Goal: Transaction & Acquisition: Purchase product/service

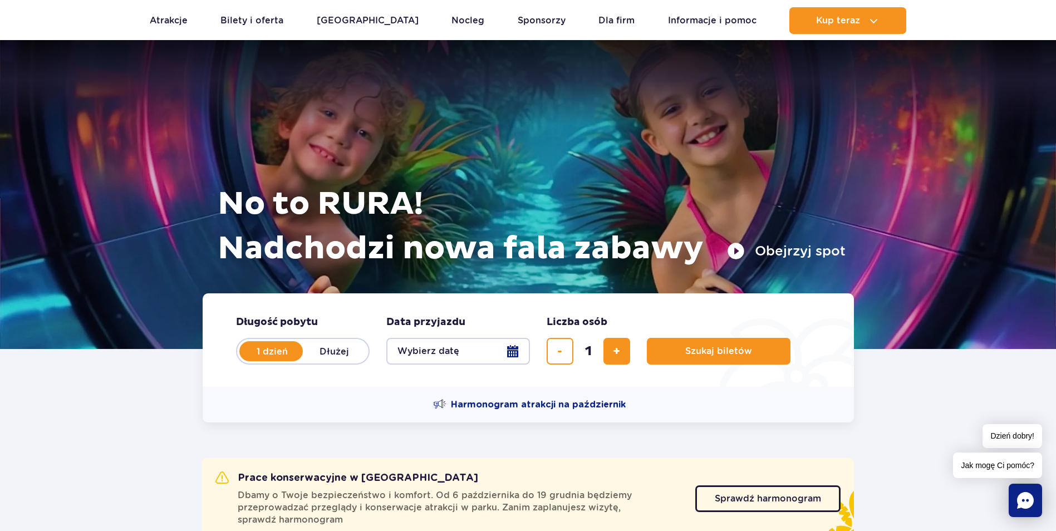
scroll to position [111, 0]
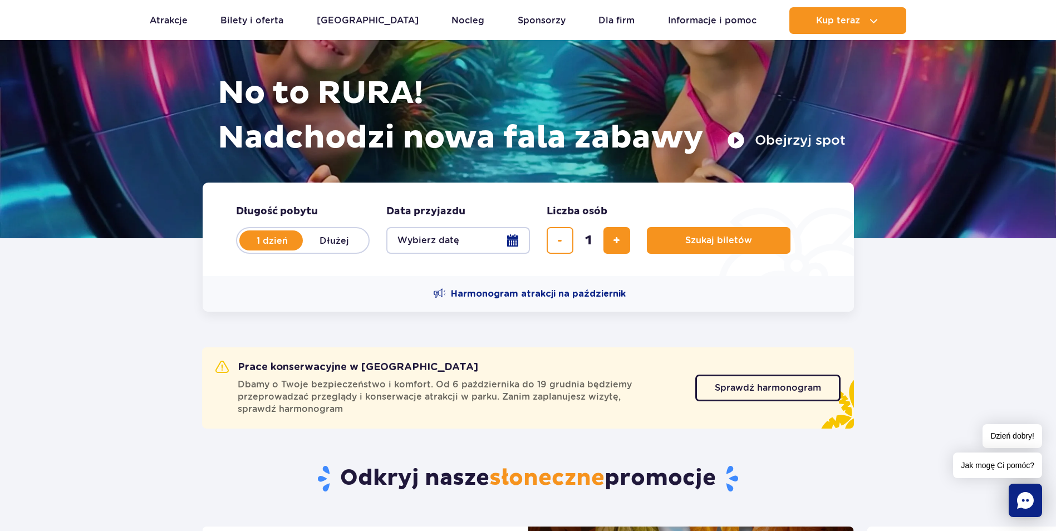
click at [475, 239] on button "Wybierz datę" at bounding box center [458, 240] width 144 height 27
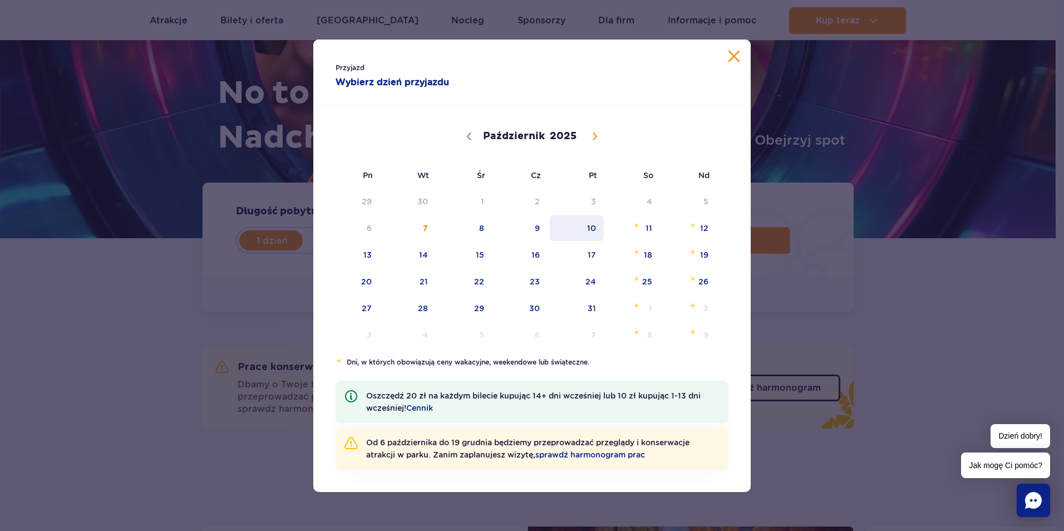
click at [594, 231] on span "10" at bounding box center [577, 228] width 56 height 26
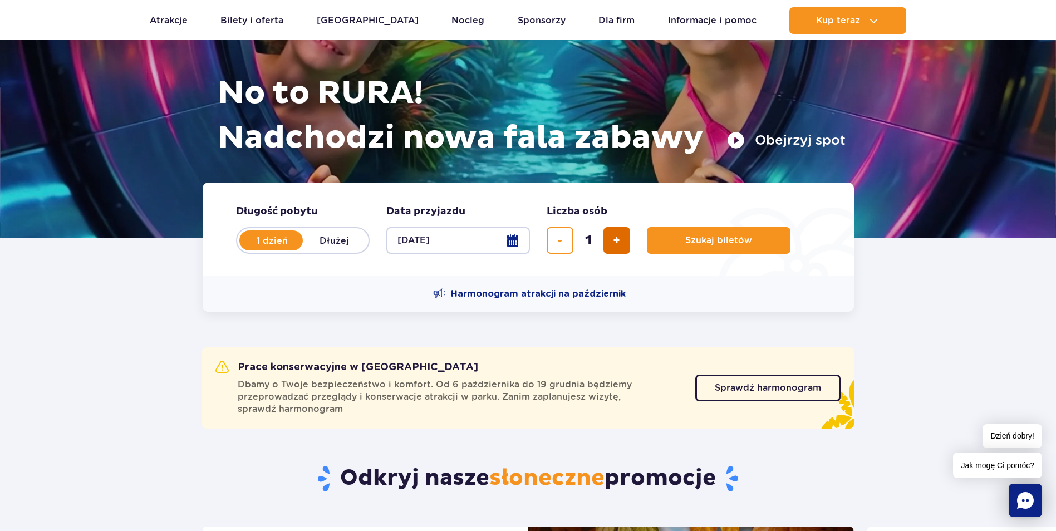
click at [618, 240] on span "dodaj bilet" at bounding box center [616, 240] width 7 height 0
type input "2"
click at [705, 236] on span "Szukaj biletów" at bounding box center [714, 240] width 67 height 10
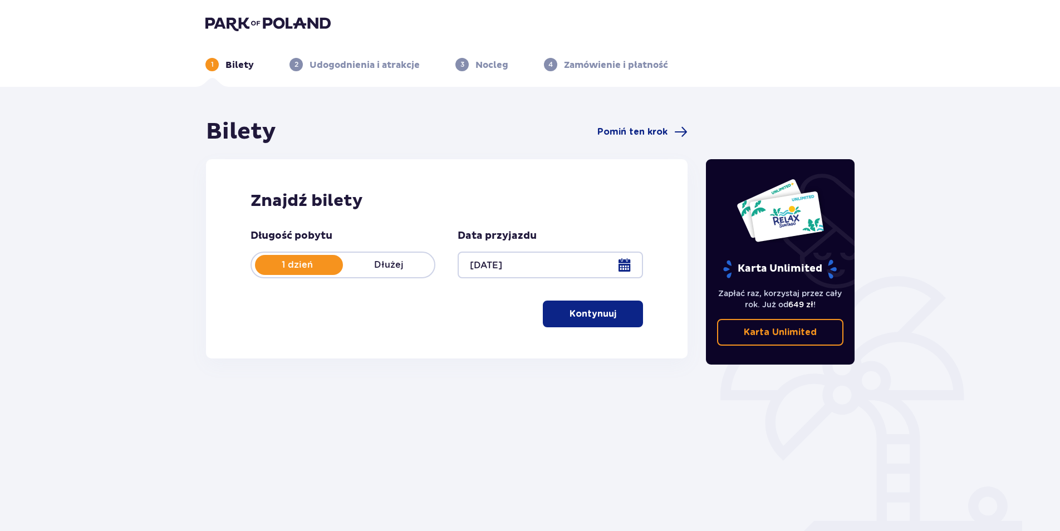
click at [584, 316] on p "Kontynuuj" at bounding box center [592, 314] width 47 height 12
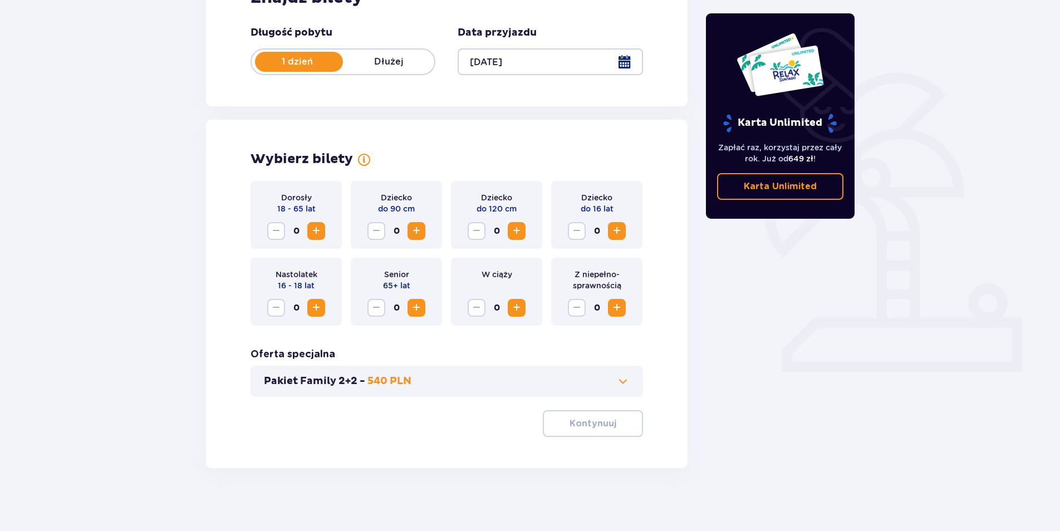
scroll to position [207, 0]
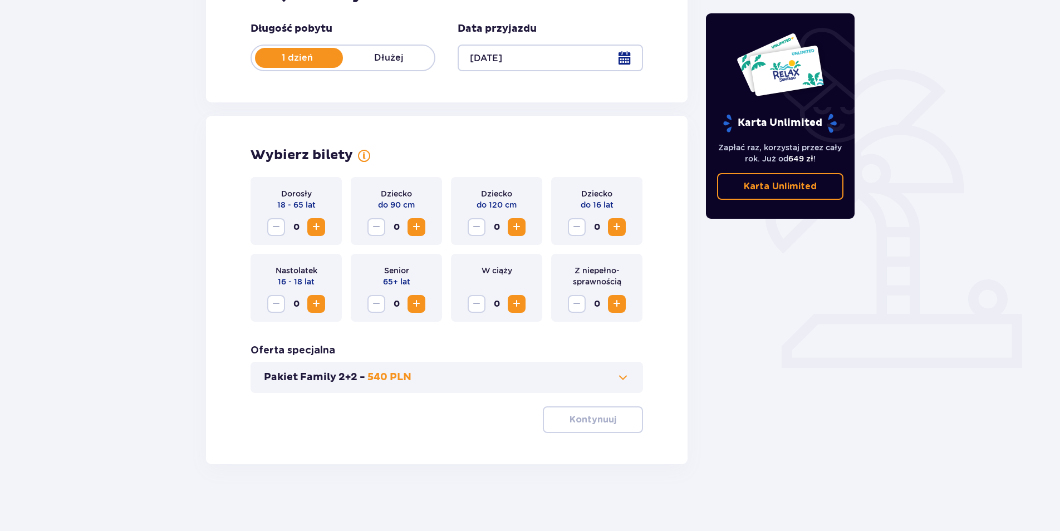
click at [321, 230] on span "Zwiększ" at bounding box center [315, 226] width 13 height 13
click at [607, 382] on button "Pakiet Family 2+2 - 540 PLN" at bounding box center [447, 377] width 366 height 13
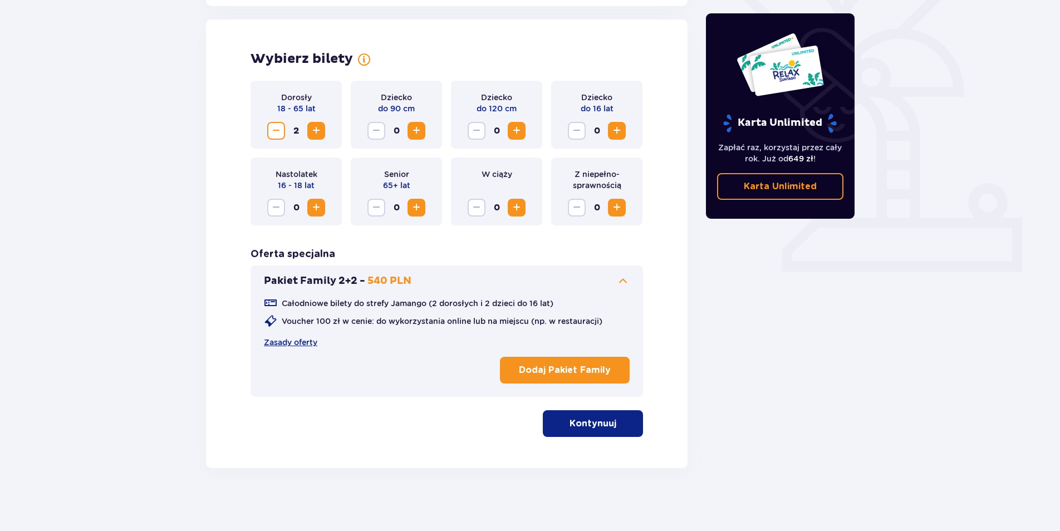
scroll to position [307, 0]
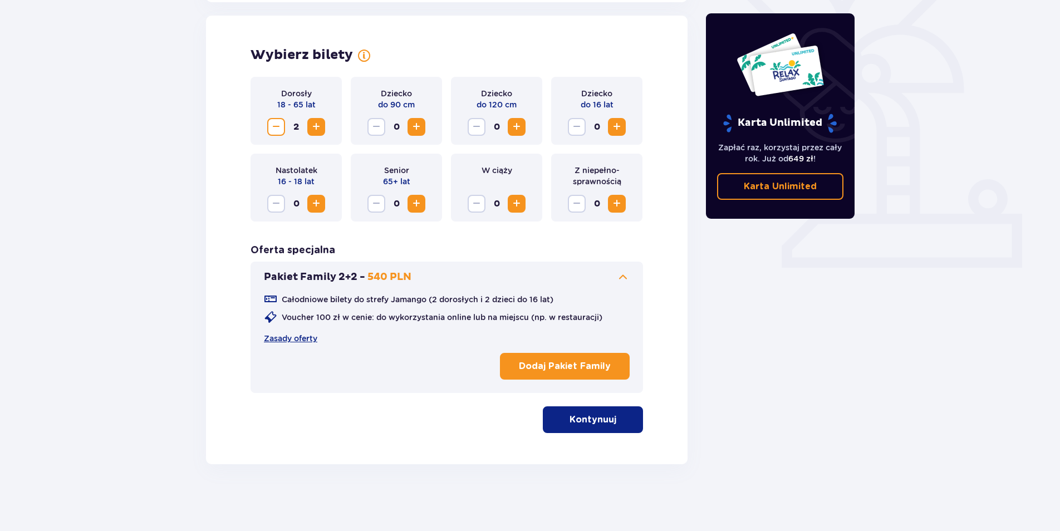
click at [585, 417] on p "Kontynuuj" at bounding box center [592, 419] width 47 height 12
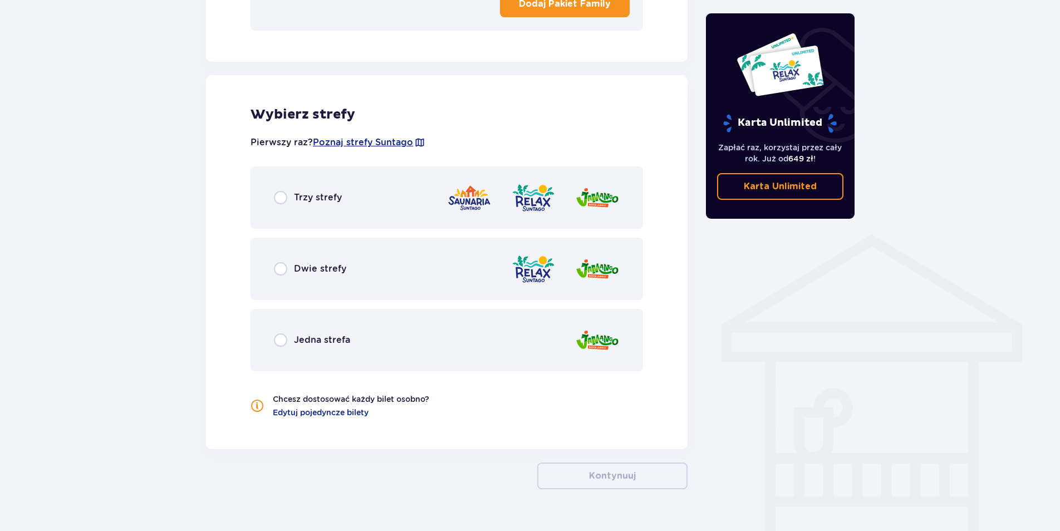
scroll to position [694, 0]
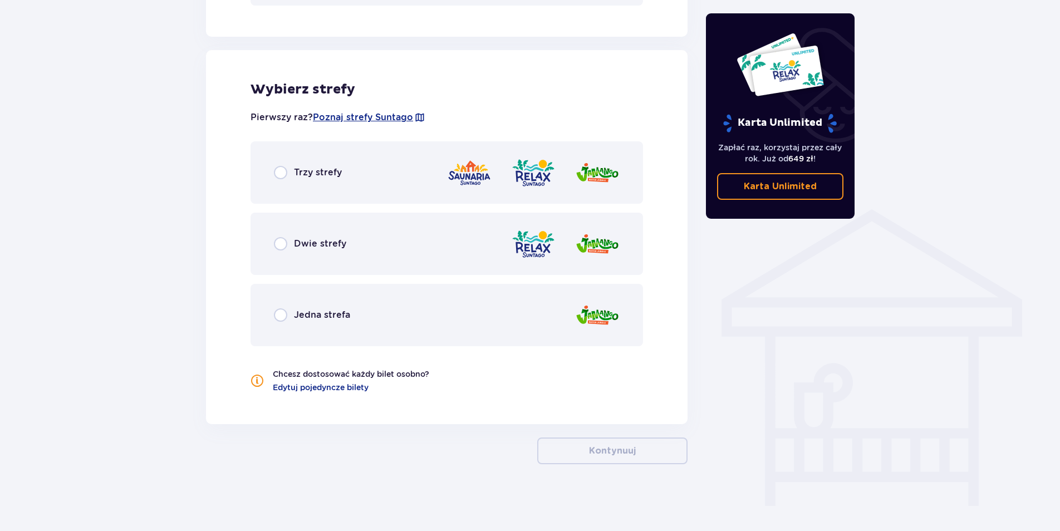
click at [283, 176] on input "radio" at bounding box center [280, 172] width 13 height 13
radio input "true"
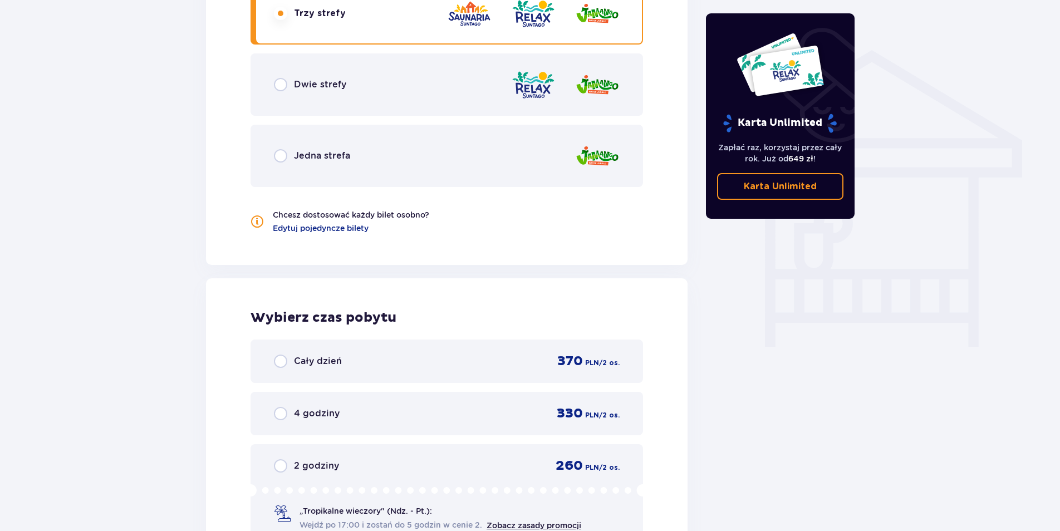
scroll to position [779, 0]
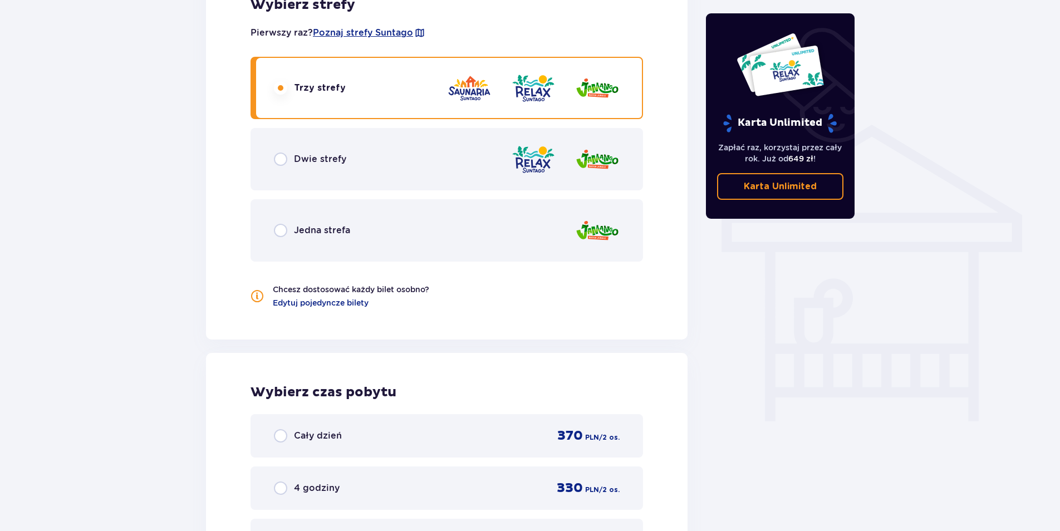
click at [280, 159] on input "radio" at bounding box center [280, 158] width 13 height 13
radio input "true"
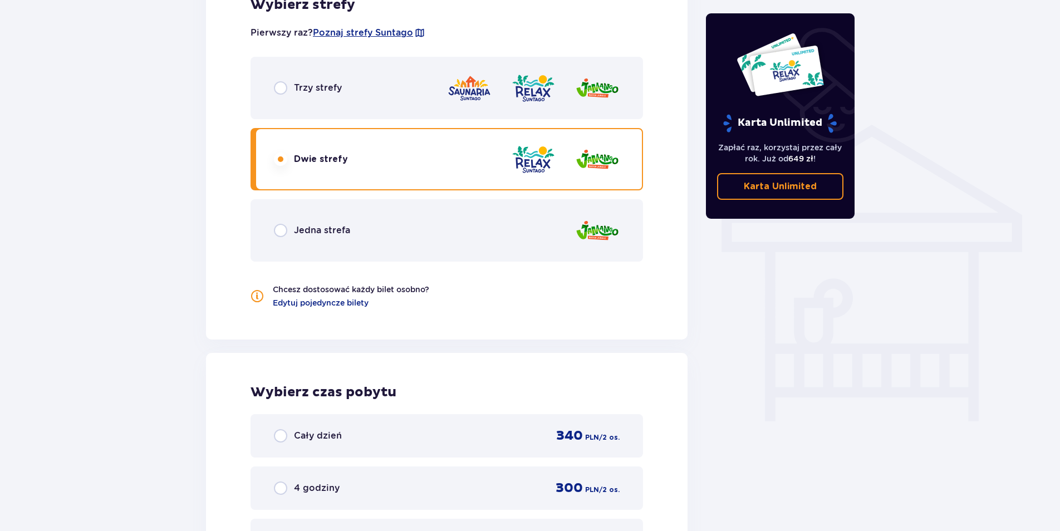
click at [287, 86] on input "radio" at bounding box center [280, 87] width 13 height 13
radio input "true"
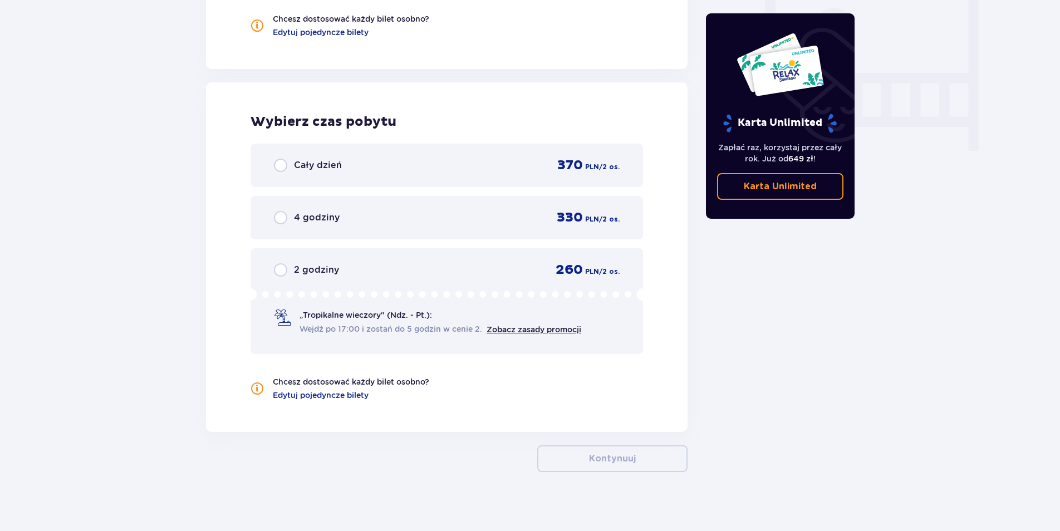
scroll to position [1057, 0]
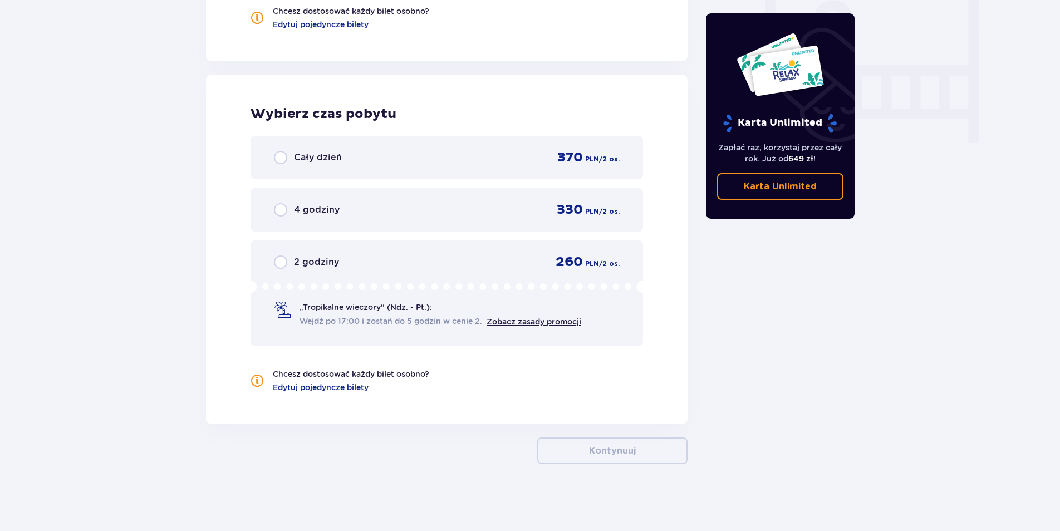
click at [280, 264] on input "radio" at bounding box center [280, 261] width 13 height 13
radio input "true"
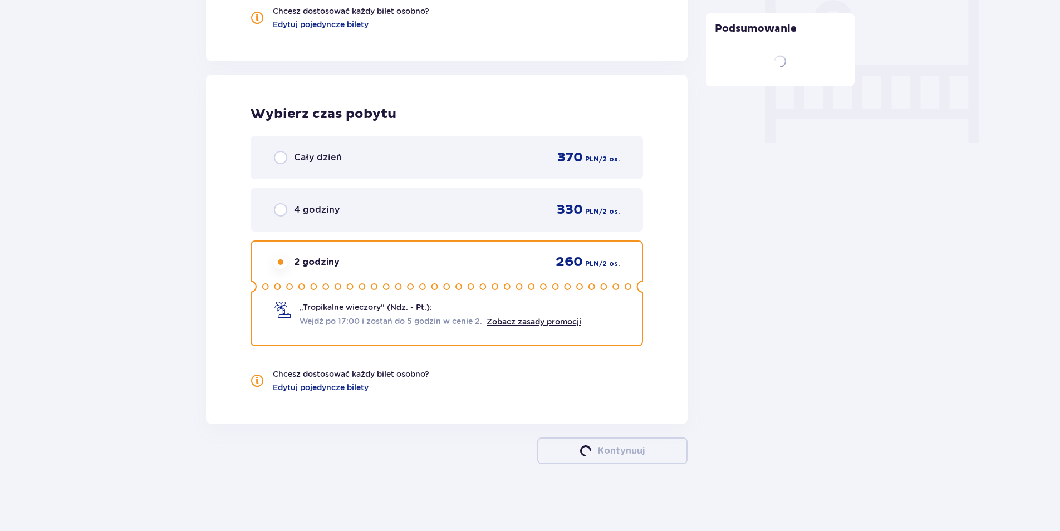
click at [282, 264] on input "radio" at bounding box center [280, 261] width 13 height 13
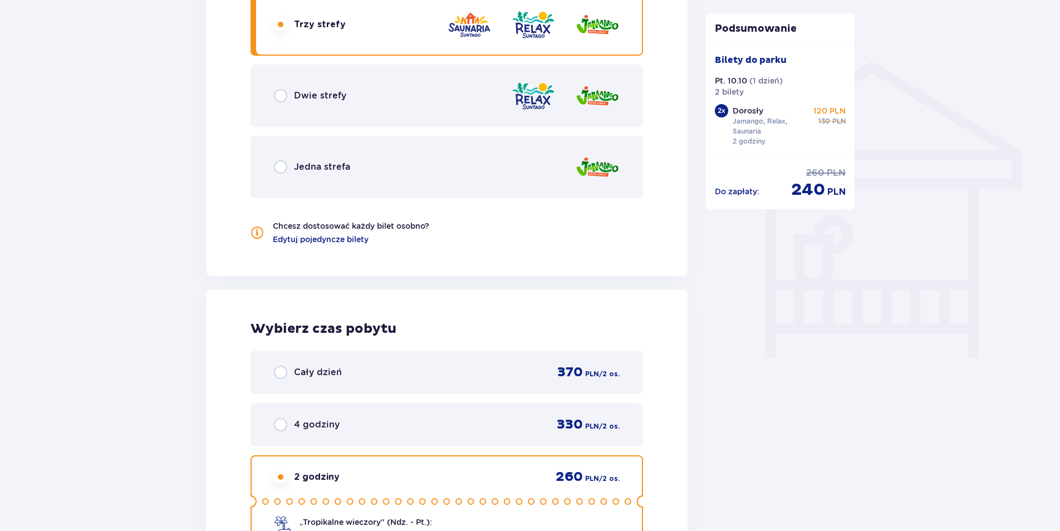
scroll to position [841, 0]
click at [282, 99] on input "radio" at bounding box center [280, 96] width 13 height 13
radio input "true"
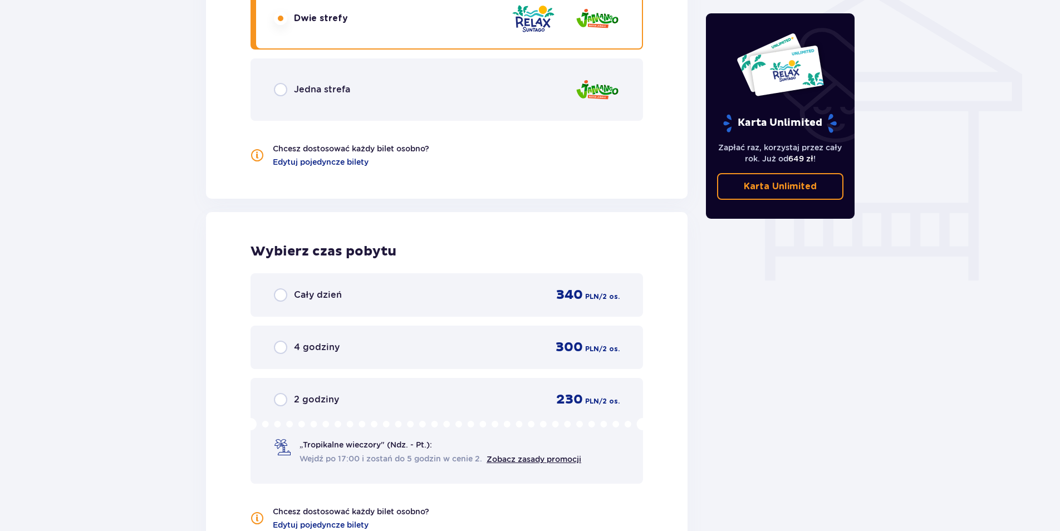
scroll to position [779, 0]
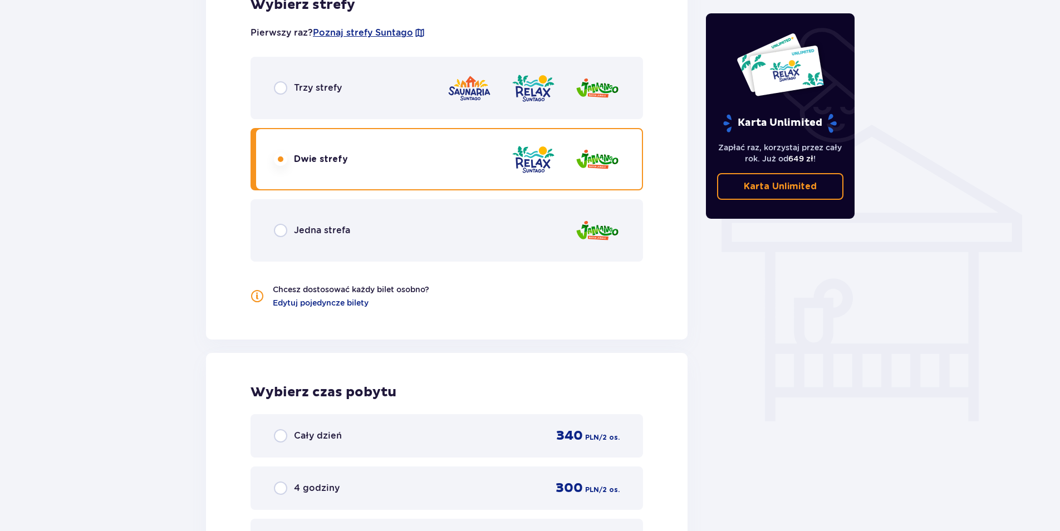
click at [276, 91] on input "radio" at bounding box center [280, 87] width 13 height 13
radio input "true"
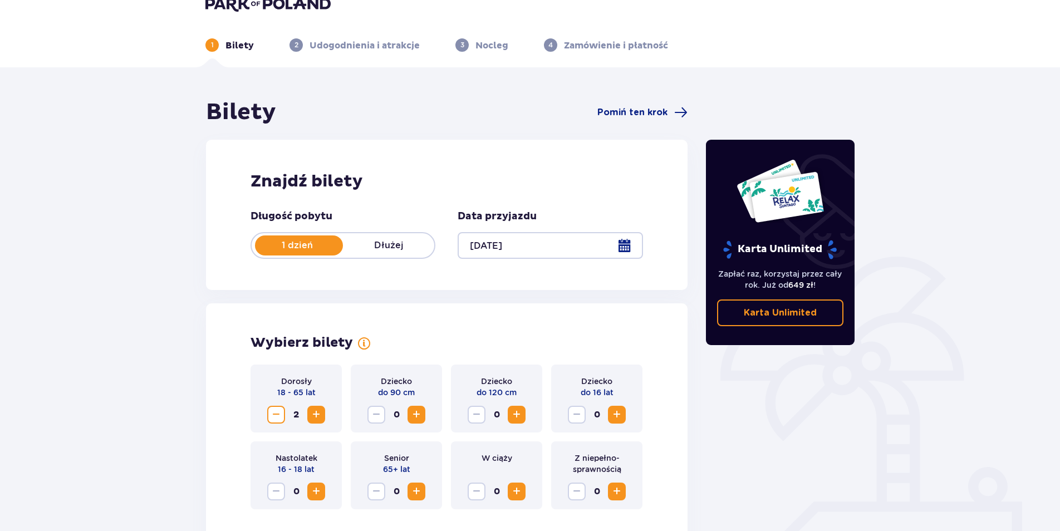
scroll to position [0, 0]
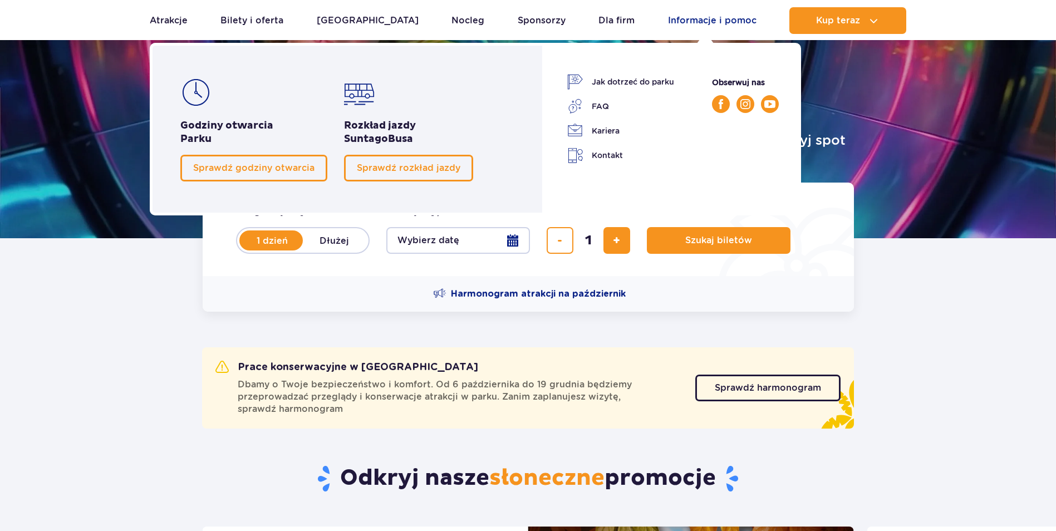
click at [732, 14] on link "Informacje i pomoc" at bounding box center [712, 20] width 88 height 27
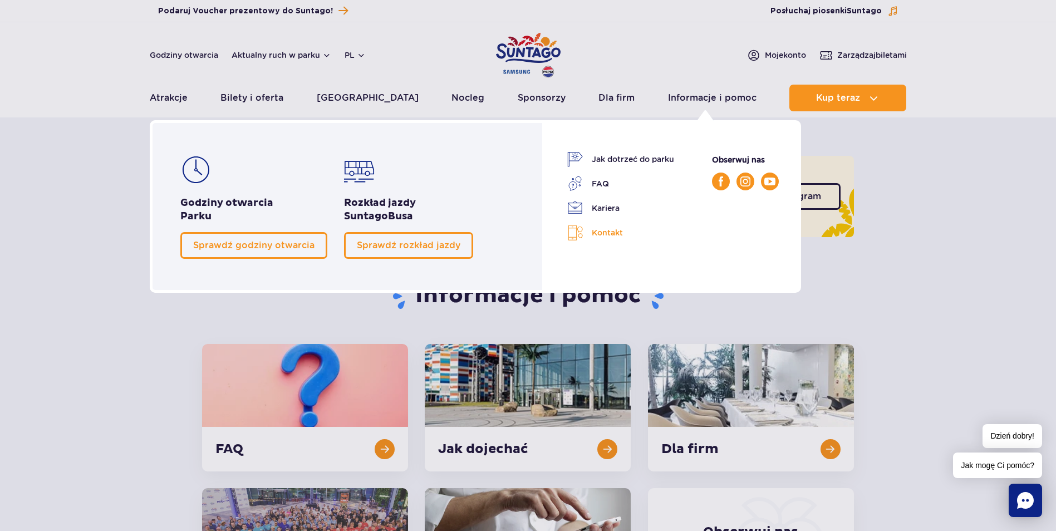
click at [609, 234] on link "Kontakt" at bounding box center [620, 233] width 107 height 16
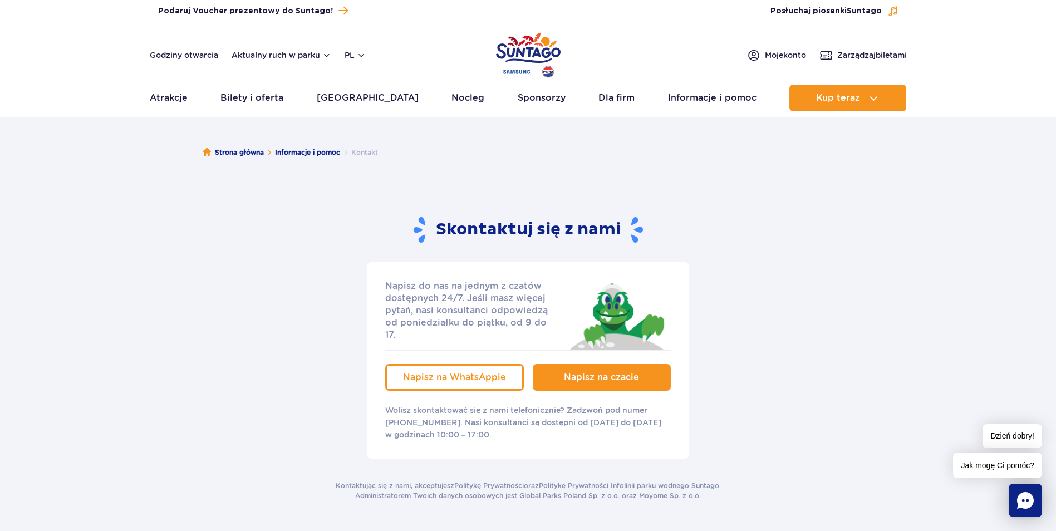
click at [575, 364] on link "Napisz na czacie" at bounding box center [602, 377] width 139 height 27
